Goal: Information Seeking & Learning: Learn about a topic

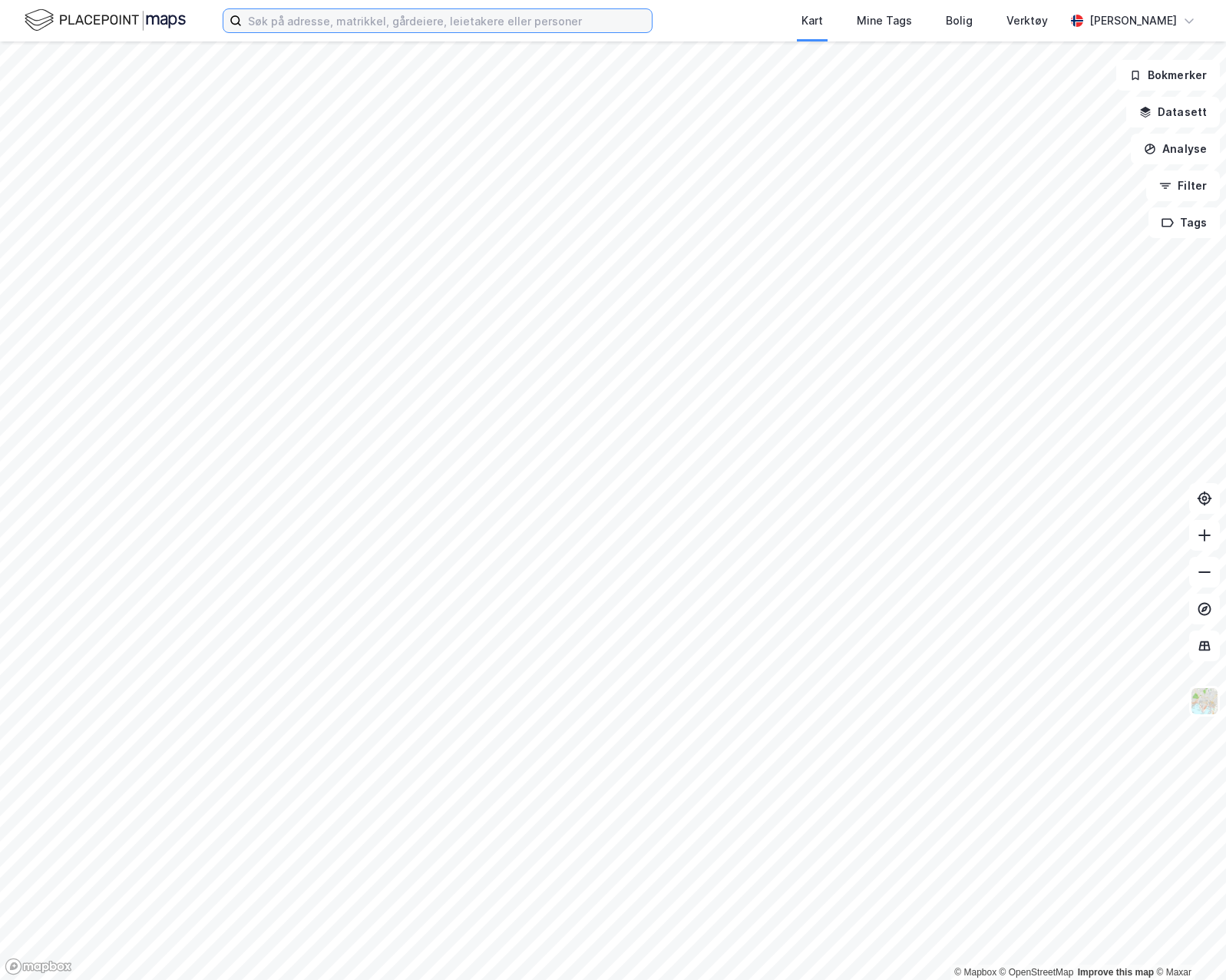
click at [472, 24] on input at bounding box center [446, 20] width 410 height 23
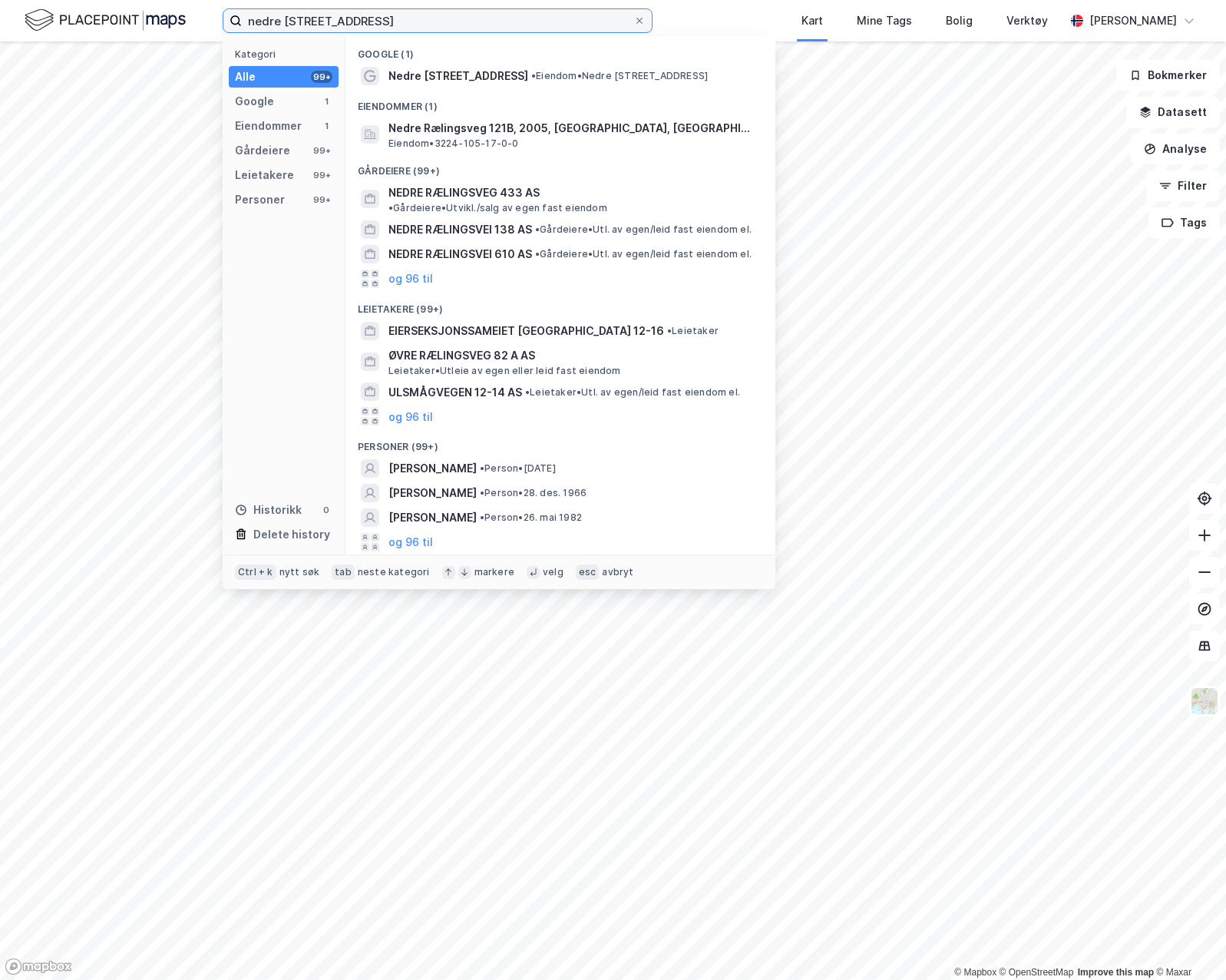
type input "nedre [STREET_ADDRESS]"
click at [593, 145] on div "Nedre Rælingsveg 121B, 2005, [GEOGRAPHIC_DATA], RÆLINGEN Eiendom • 3224-105-17-…" at bounding box center [574, 134] width 372 height 31
